Goal: Transaction & Acquisition: Purchase product/service

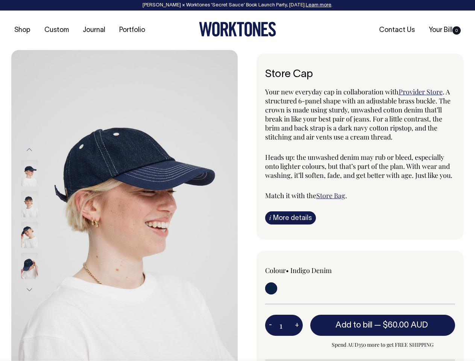
click at [125, 205] on img at bounding box center [124, 219] width 227 height 339
click at [40, 220] on div at bounding box center [40, 235] width 38 height 31
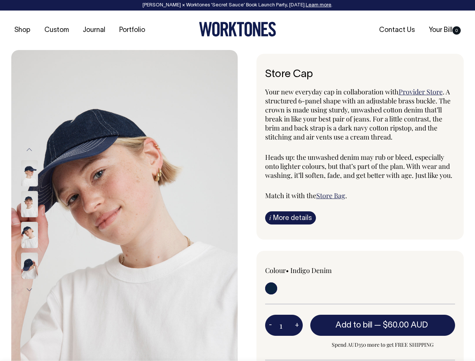
click at [29, 150] on button "Previous" at bounding box center [29, 149] width 11 height 17
click at [40, 251] on div at bounding box center [40, 266] width 38 height 31
click at [29, 290] on button "Next" at bounding box center [29, 289] width 11 height 17
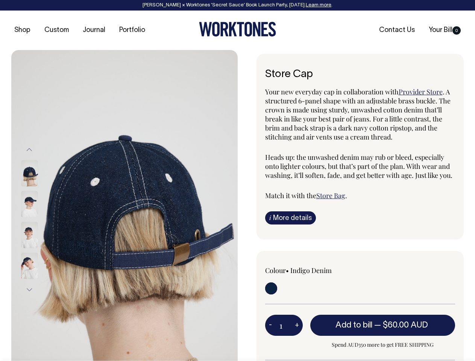
click at [271, 325] on button "-" at bounding box center [270, 325] width 11 height 15
click at [297, 325] on button "+" at bounding box center [297, 325] width 12 height 15
type input "2"
click at [383, 325] on span "— $60.00 AUD" at bounding box center [402, 326] width 56 height 8
